Goal: Information Seeking & Learning: Learn about a topic

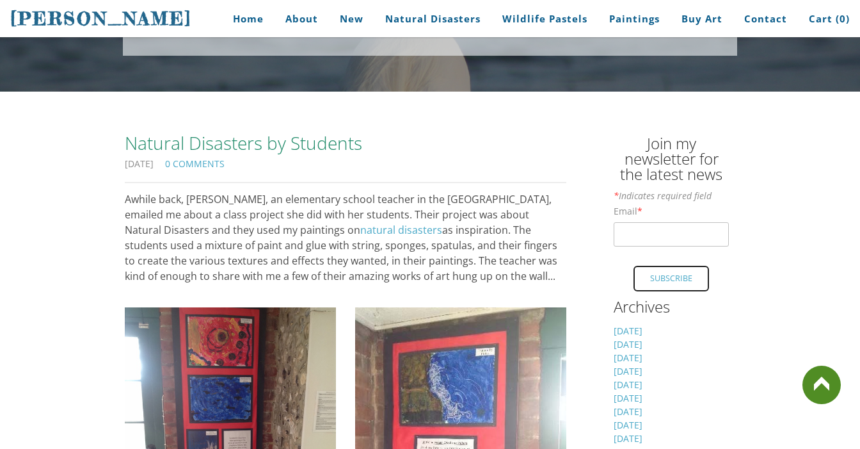
scroll to position [208, 0]
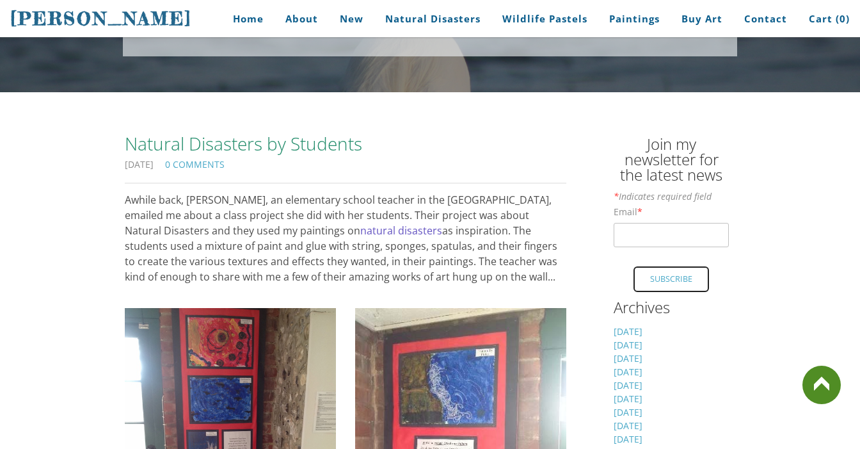
click at [360, 230] on link "natural disasters" at bounding box center [401, 230] width 82 height 14
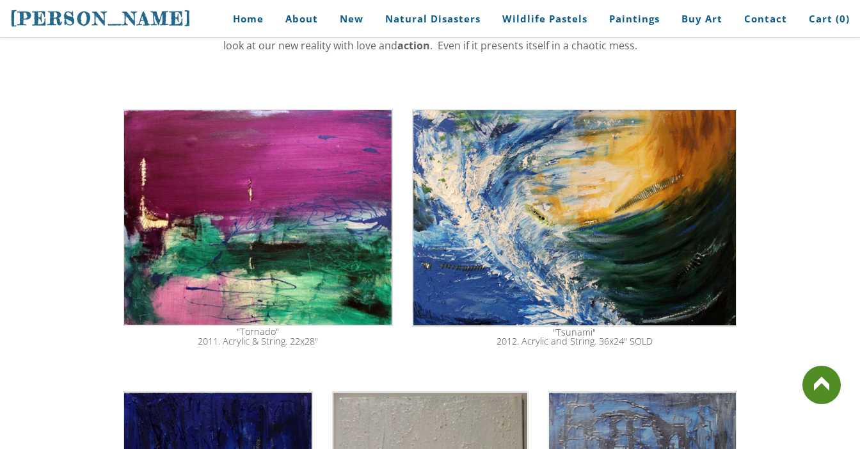
scroll to position [444, 0]
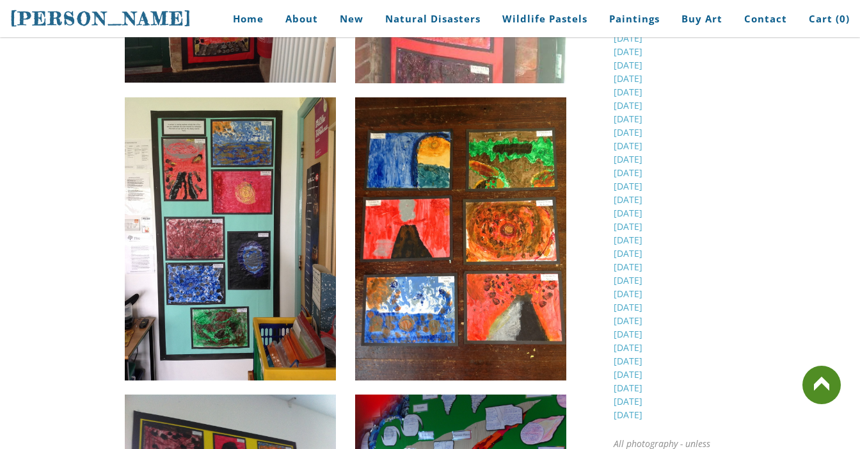
scroll to position [717, 0]
